Goal: Information Seeking & Learning: Learn about a topic

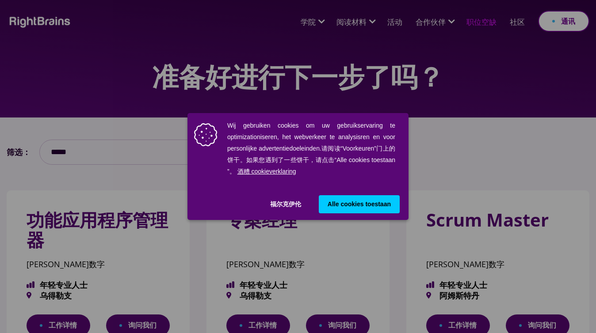
click at [354, 203] on font "Alle cookies toestaan" at bounding box center [358, 204] width 63 height 7
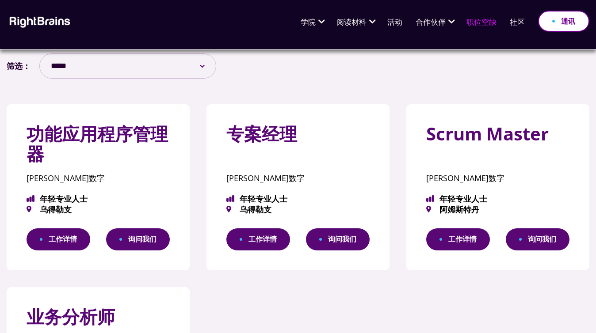
scroll to position [7, 0]
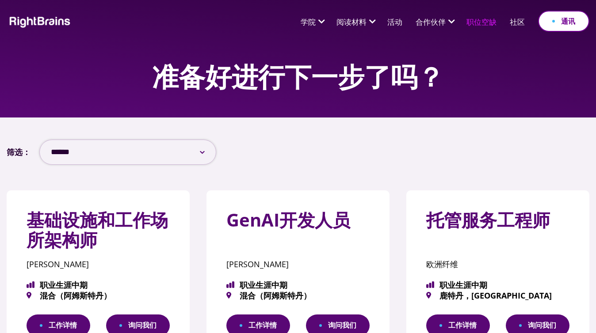
click at [184, 151] on select "****** *** **** *****" at bounding box center [127, 152] width 177 height 25
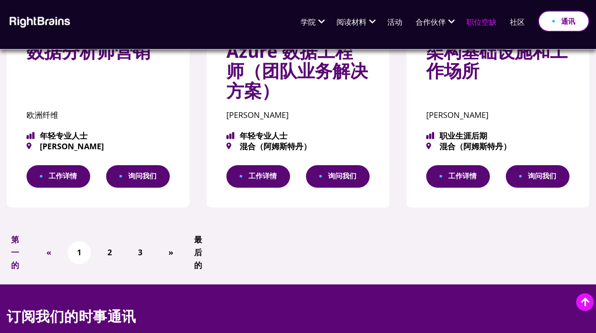
scroll to position [505, 0]
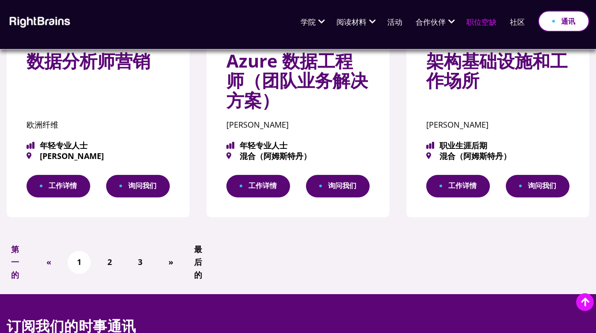
click at [102, 269] on li "2" at bounding box center [109, 262] width 23 height 23
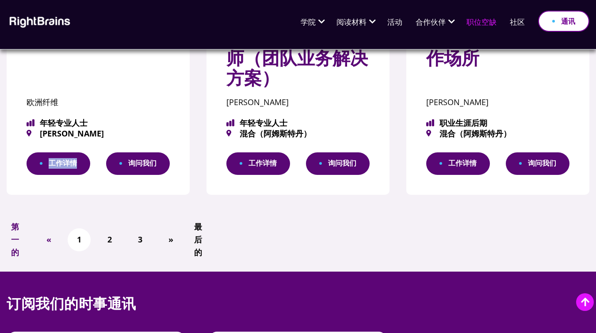
scroll to position [542, 0]
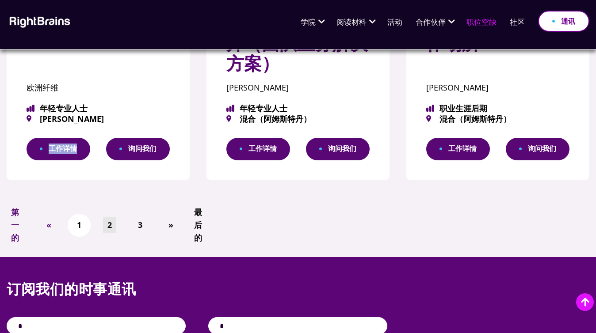
click at [109, 224] on font "2" at bounding box center [109, 225] width 4 height 11
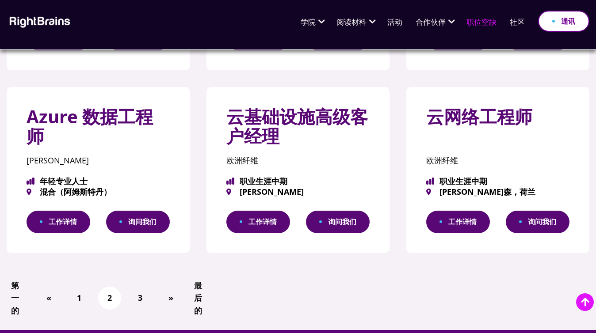
scroll to position [450, 0]
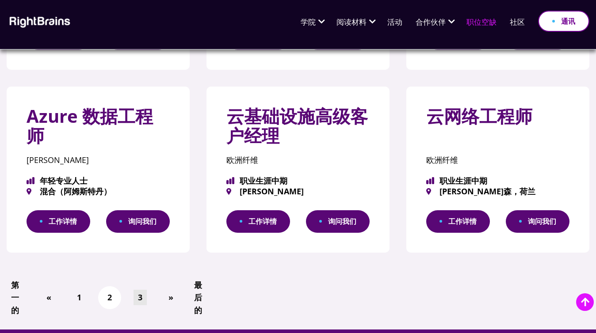
click at [137, 297] on link "3" at bounding box center [139, 297] width 13 height 15
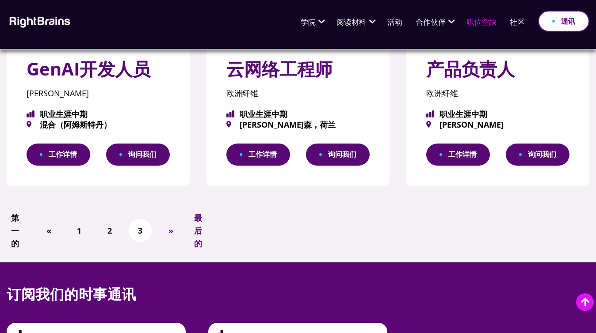
scroll to position [152, 0]
